Goal: Task Accomplishment & Management: Use online tool/utility

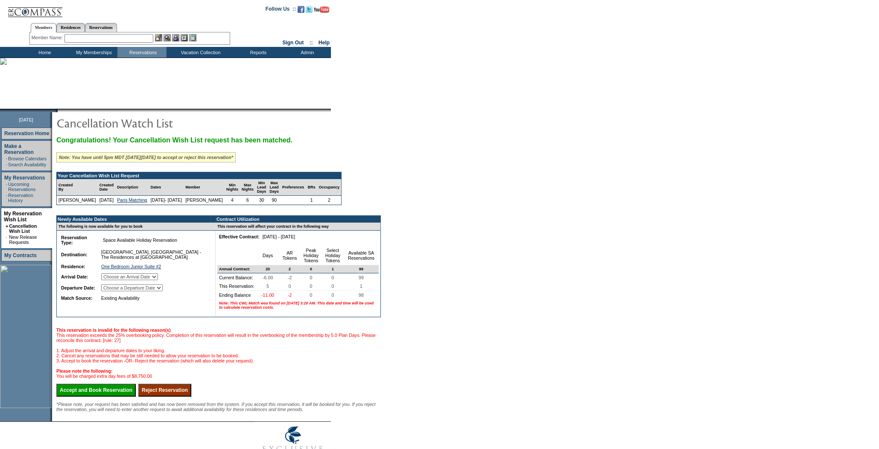
click at [158, 280] on select "Choose an Arrival Date Monday, December 22, 2025 Tuesday, December 23, 2025 Wed…" at bounding box center [129, 277] width 57 height 7
click at [474, 282] on form "Follow Us ::" at bounding box center [439, 232] width 879 height 465
click at [152, 291] on select "Choose a Departure Date Tuesday, December 23, 2025 Wednesday, December 24, 2025…" at bounding box center [131, 288] width 61 height 7
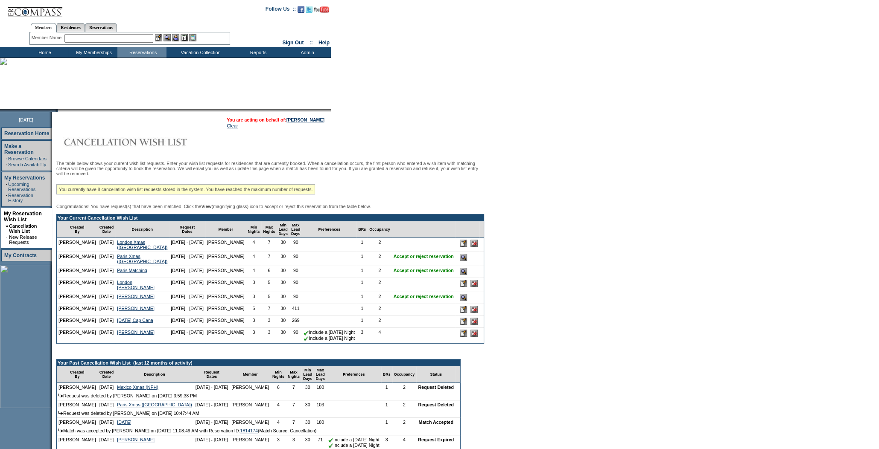
click at [463, 275] on input "image" at bounding box center [463, 271] width 7 height 7
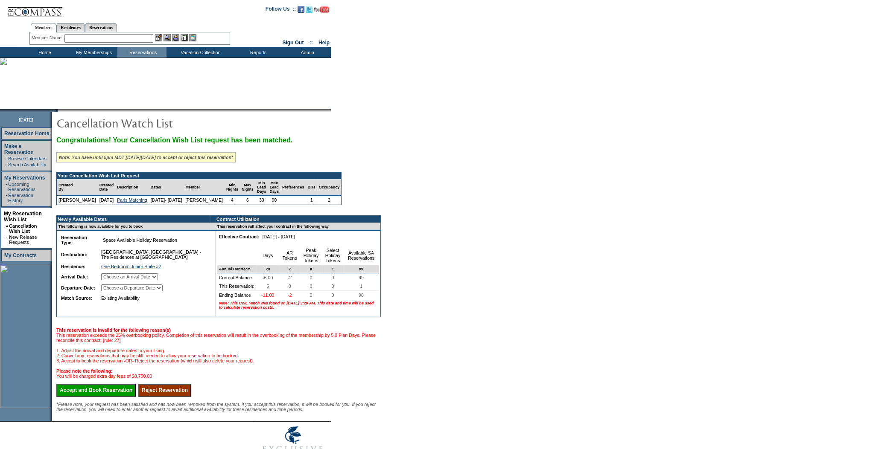
click at [158, 280] on select "Choose an Arrival Date Monday, December 22, 2025 Tuesday, December 23, 2025 Wed…" at bounding box center [129, 277] width 57 height 7
drag, startPoint x: 408, startPoint y: 300, endPoint x: 401, endPoint y: 307, distance: 10.6
